Goal: Communication & Community: Share content

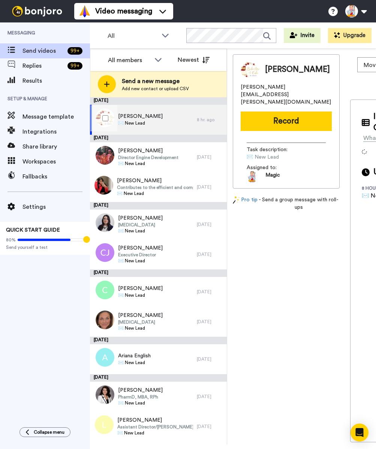
click at [136, 119] on span "[PERSON_NAME]" at bounding box center [140, 116] width 45 height 7
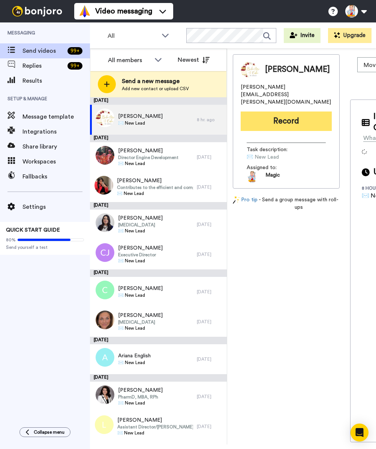
click at [288, 120] on button "Record" at bounding box center [285, 121] width 91 height 19
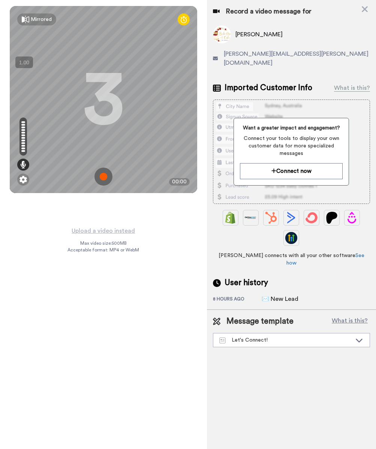
click at [103, 176] on img at bounding box center [103, 177] width 18 height 18
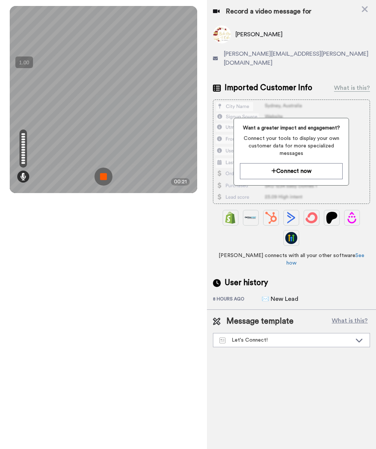
click at [103, 176] on img at bounding box center [103, 177] width 18 height 18
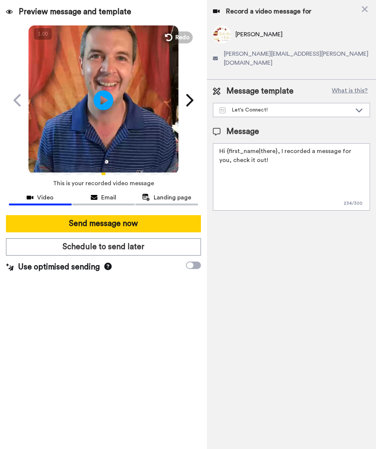
click at [105, 94] on icon at bounding box center [104, 100] width 20 height 20
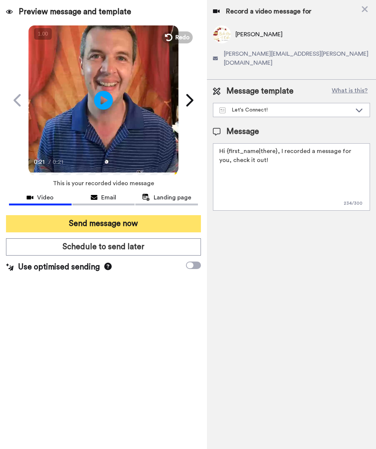
click at [158, 223] on button "Send message now" at bounding box center [103, 223] width 195 height 17
